Goal: Transaction & Acquisition: Book appointment/travel/reservation

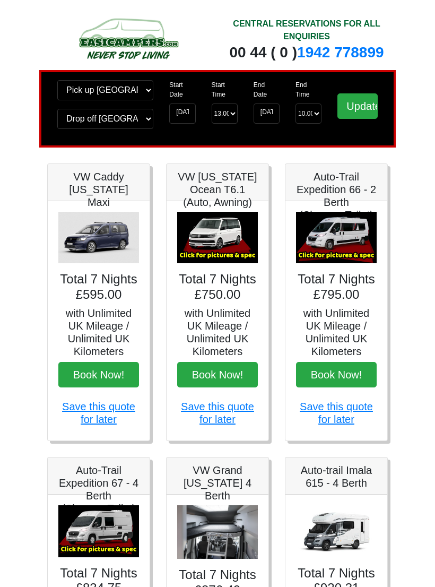
click at [357, 376] on button "Book Now!" at bounding box center [336, 374] width 81 height 25
click at [348, 377] on button "Book Now!" at bounding box center [336, 374] width 81 height 25
click at [126, 93] on select "Change pick up location? Pick up Edinburgh Birmingham Airport Blackburn Lancash…" at bounding box center [105, 90] width 96 height 20
select select "LPL"
click at [139, 127] on select "Change drop off location? Drop off Edinburgh Birmingham Airport Blackburn Lanca…" at bounding box center [105, 119] width 96 height 20
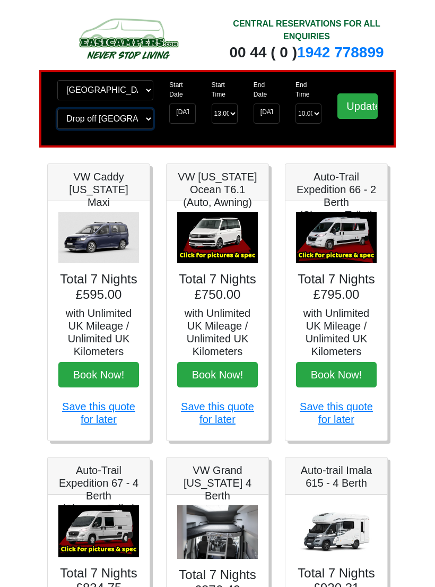
select select "LPL"
click at [360, 114] on input "Update" at bounding box center [358, 105] width 40 height 25
click at [187, 124] on input "[DATE]" at bounding box center [182, 113] width 26 height 20
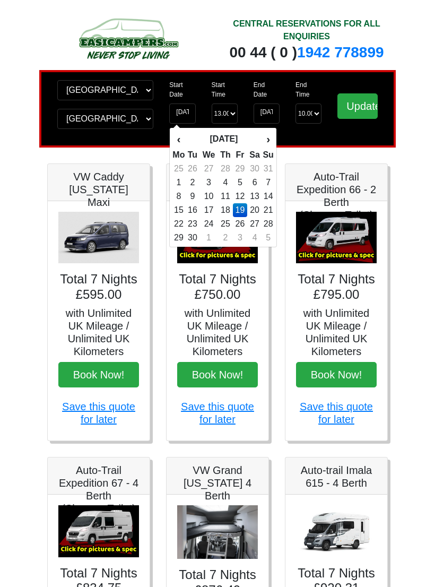
click at [343, 378] on button "Book Now!" at bounding box center [336, 374] width 81 height 25
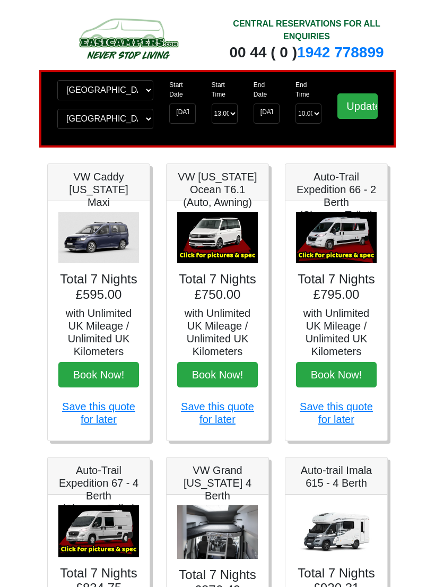
click at [367, 103] on input "Update" at bounding box center [358, 105] width 40 height 25
click at [347, 375] on button "Book Now!" at bounding box center [336, 374] width 81 height 25
click at [358, 104] on input "Update" at bounding box center [358, 105] width 40 height 25
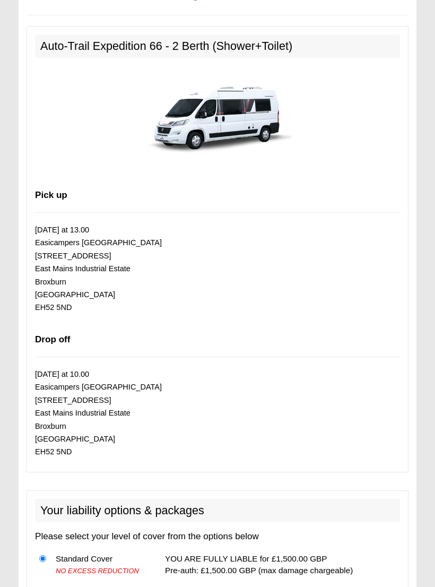
scroll to position [549, 0]
click at [81, 255] on p "19/09/2025 at 13.00 Easicampers Edinburgh 1 Drovers Road East Mains Industrial …" at bounding box center [217, 268] width 365 height 91
click at [58, 267] on small "19/09/2025 at 13.00 Easicampers Edinburgh 1 Drovers Road East Mains Industrial …" at bounding box center [98, 269] width 127 height 86
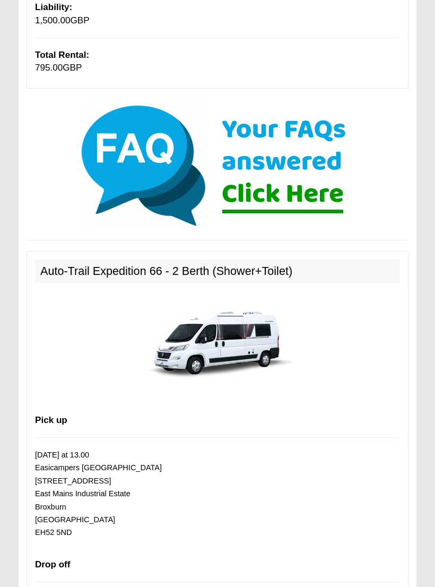
scroll to position [324, 0]
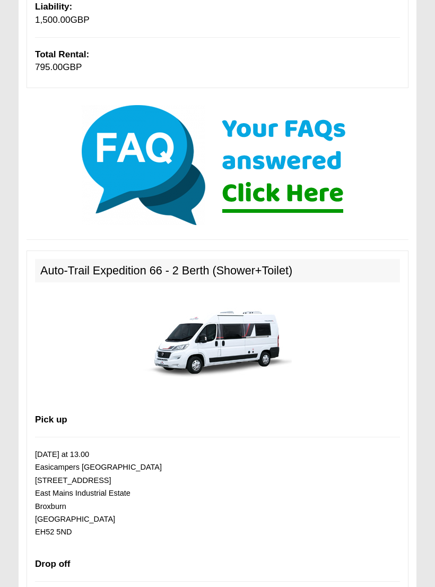
click at [259, 270] on h2 "Auto-Trail Expedition 66 - 2 Berth (Shower+Toilet)" at bounding box center [217, 271] width 365 height 23
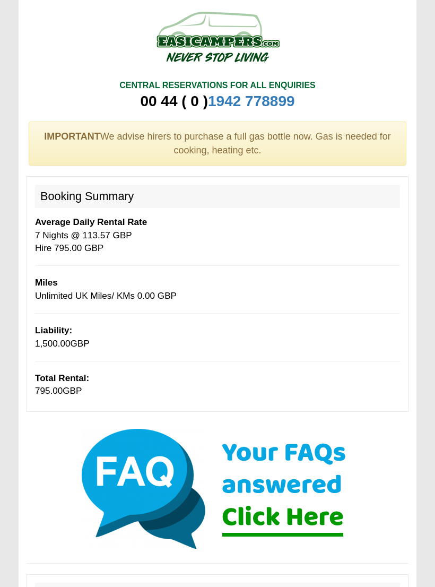
scroll to position [0, 0]
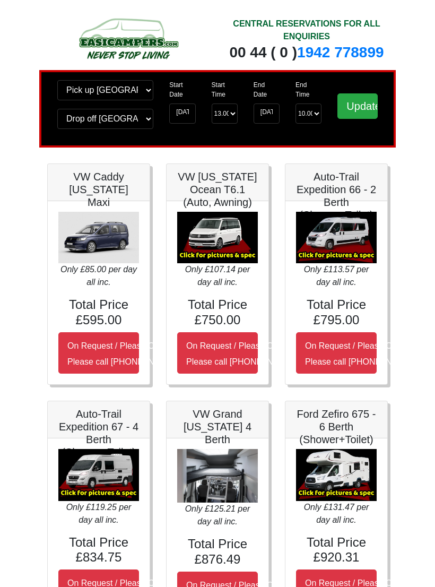
click at [336, 359] on small "On Request / Please Call Us Please call 0044 (0)1942 821080" at bounding box center [365, 353] width 120 height 25
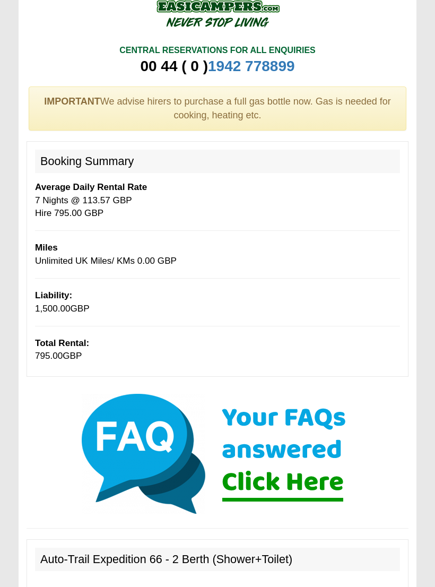
scroll to position [34, 0]
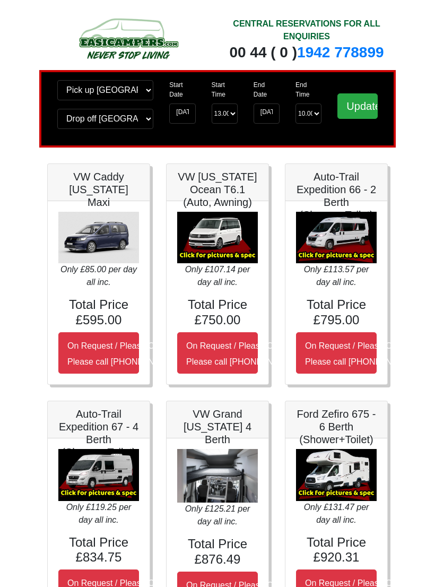
click at [348, 233] on img at bounding box center [336, 238] width 81 height 52
click at [349, 190] on h5 "Auto-Trail Expedition 66 - 2 Berth (Shower+Toilet)" at bounding box center [336, 195] width 81 height 51
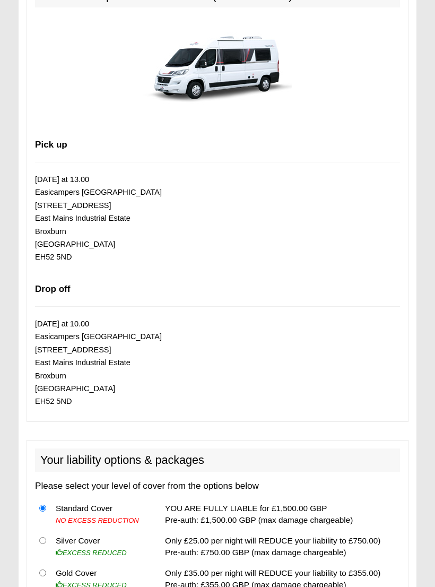
scroll to position [525, 0]
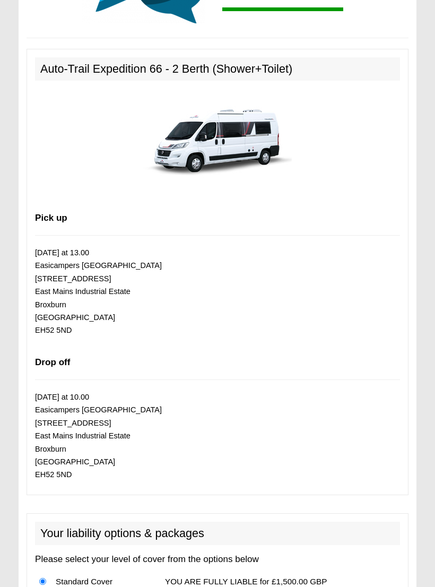
click at [46, 213] on b "Pick up" at bounding box center [51, 218] width 32 height 10
click at [44, 213] on b "Pick up" at bounding box center [51, 218] width 32 height 10
click at [47, 249] on small "19/09/2025 at 13.00 Easicampers Edinburgh 1 Drovers Road East Mains Industrial …" at bounding box center [98, 292] width 127 height 86
click at [77, 275] on small "19/09/2025 at 13.00 Easicampers Edinburgh 1 Drovers Road East Mains Industrial …" at bounding box center [98, 292] width 127 height 86
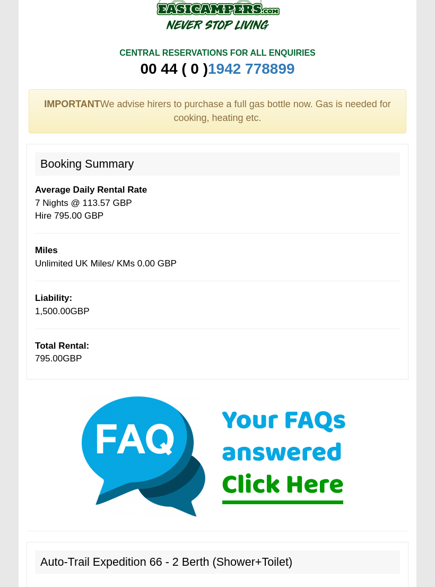
scroll to position [0, 0]
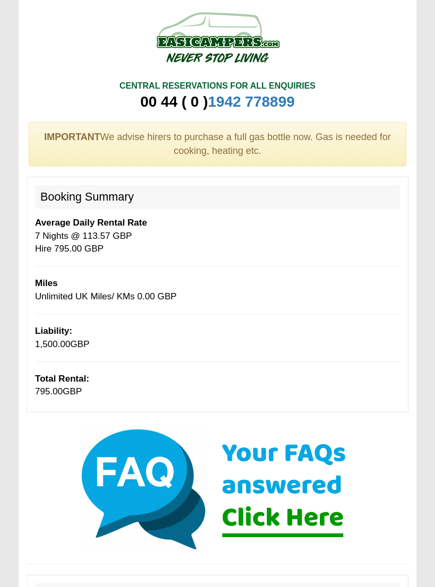
click at [97, 218] on b "Average Daily Rental Rate" at bounding box center [91, 223] width 112 height 10
click at [70, 295] on p "Miles Unlimited UK Miles/ KMs 0.00 GBP" at bounding box center [217, 290] width 365 height 26
click at [61, 332] on b "Liability:" at bounding box center [53, 331] width 37 height 10
click at [62, 391] on span "795.00" at bounding box center [49, 391] width 28 height 10
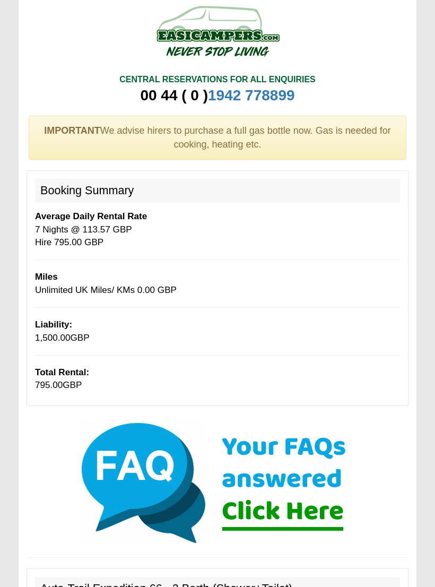
scroll to position [6, 0]
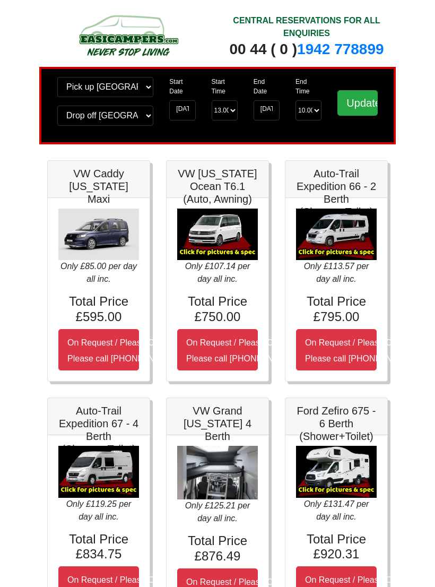
scroll to position [4, 0]
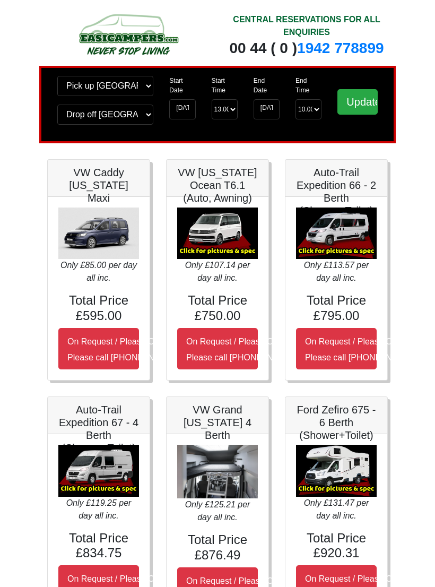
click at [333, 296] on h4 "Total Price £795.00" at bounding box center [336, 308] width 81 height 31
click at [344, 297] on h4 "Total Price £795.00" at bounding box center [336, 308] width 81 height 31
click at [352, 293] on div "Only £113.57 per day all inc. Total Price £795.00 On Request / Please Call Us P…" at bounding box center [337, 288] width 102 height 183
click at [351, 296] on h4 "Total Price £795.00" at bounding box center [336, 308] width 81 height 31
click at [347, 303] on h4 "Total Price £795.00" at bounding box center [336, 308] width 81 height 31
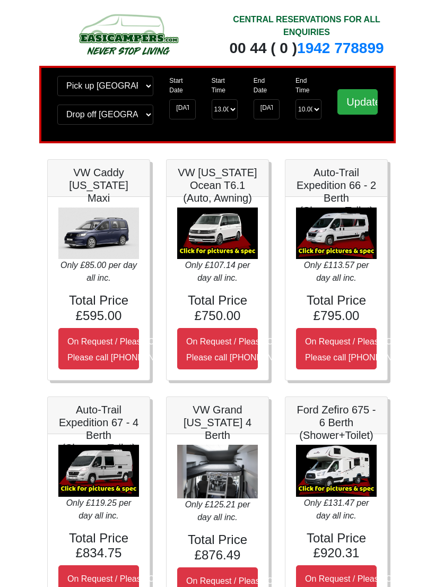
click at [342, 307] on h4 "Total Price £795.00" at bounding box center [336, 308] width 81 height 31
click at [350, 230] on img at bounding box center [336, 234] width 81 height 52
click at [333, 260] on img at bounding box center [336, 234] width 81 height 52
click at [339, 251] on img at bounding box center [336, 234] width 81 height 52
